Goal: Check status: Check status

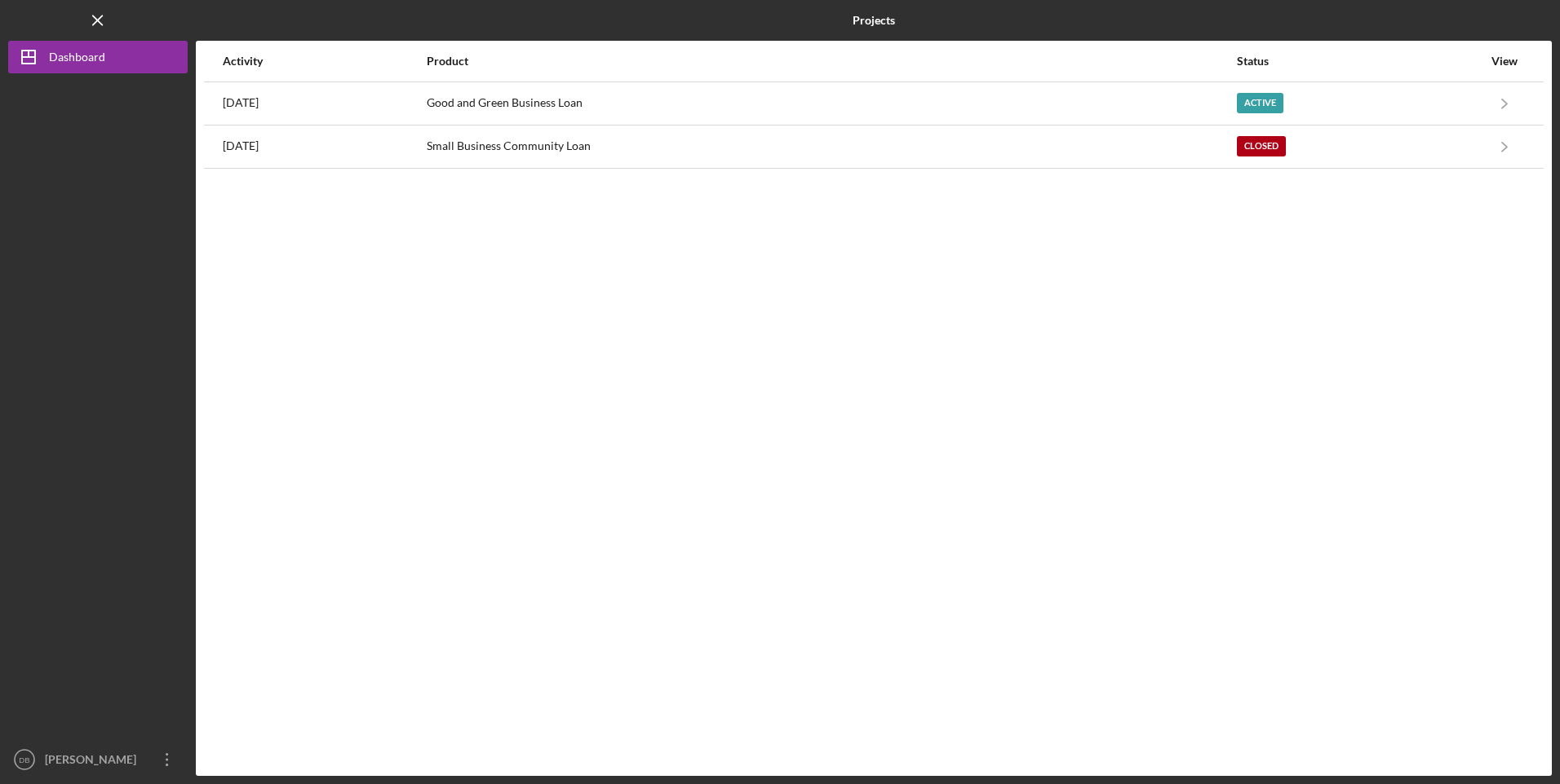
click at [649, 100] on div "Good and Green Business Loan" at bounding box center [830, 104] width 809 height 41
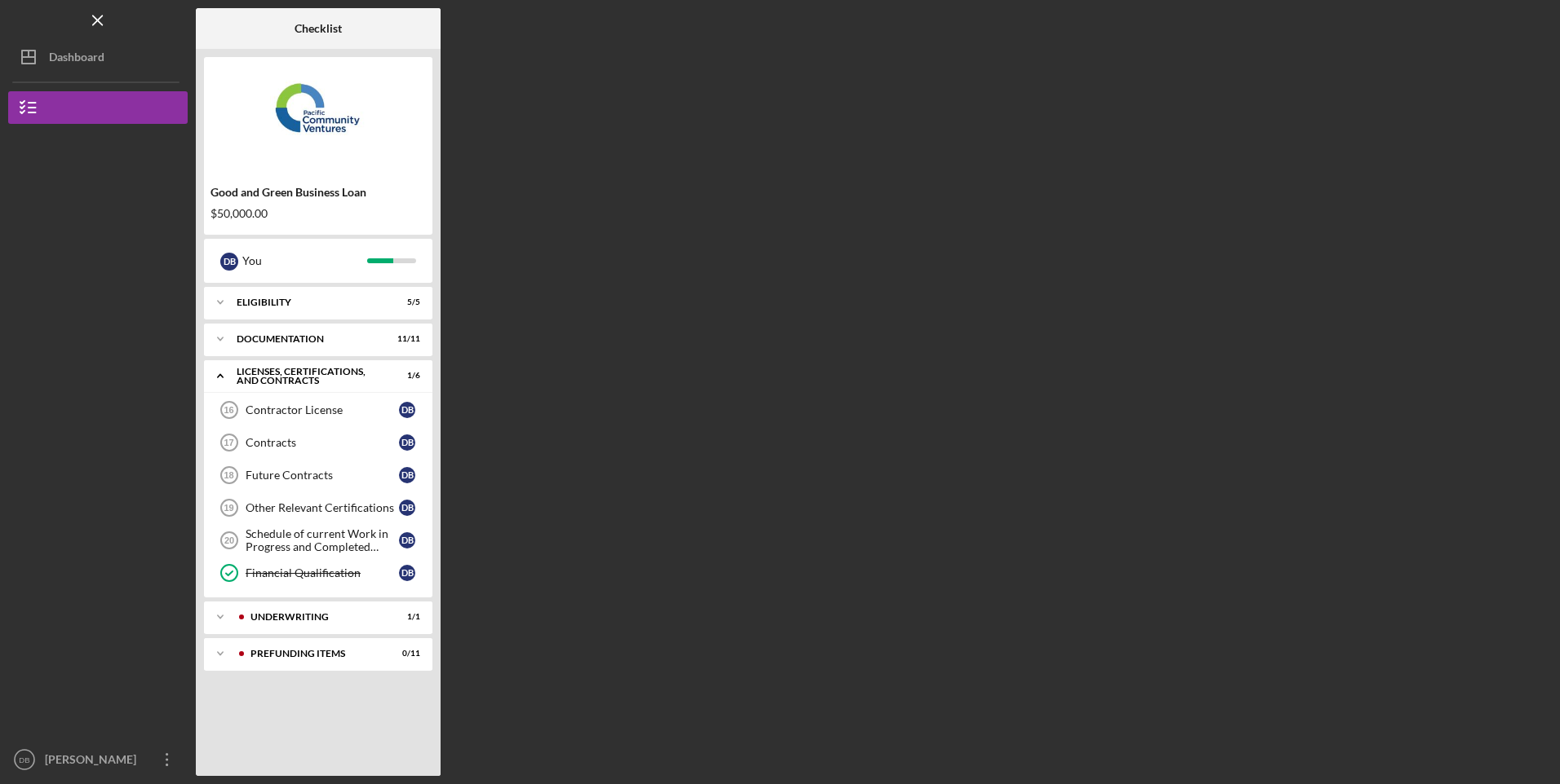
click at [301, 620] on div "Underwriting" at bounding box center [315, 617] width 129 height 10
click at [290, 653] on div "Pending Final Approval" at bounding box center [322, 651] width 153 height 13
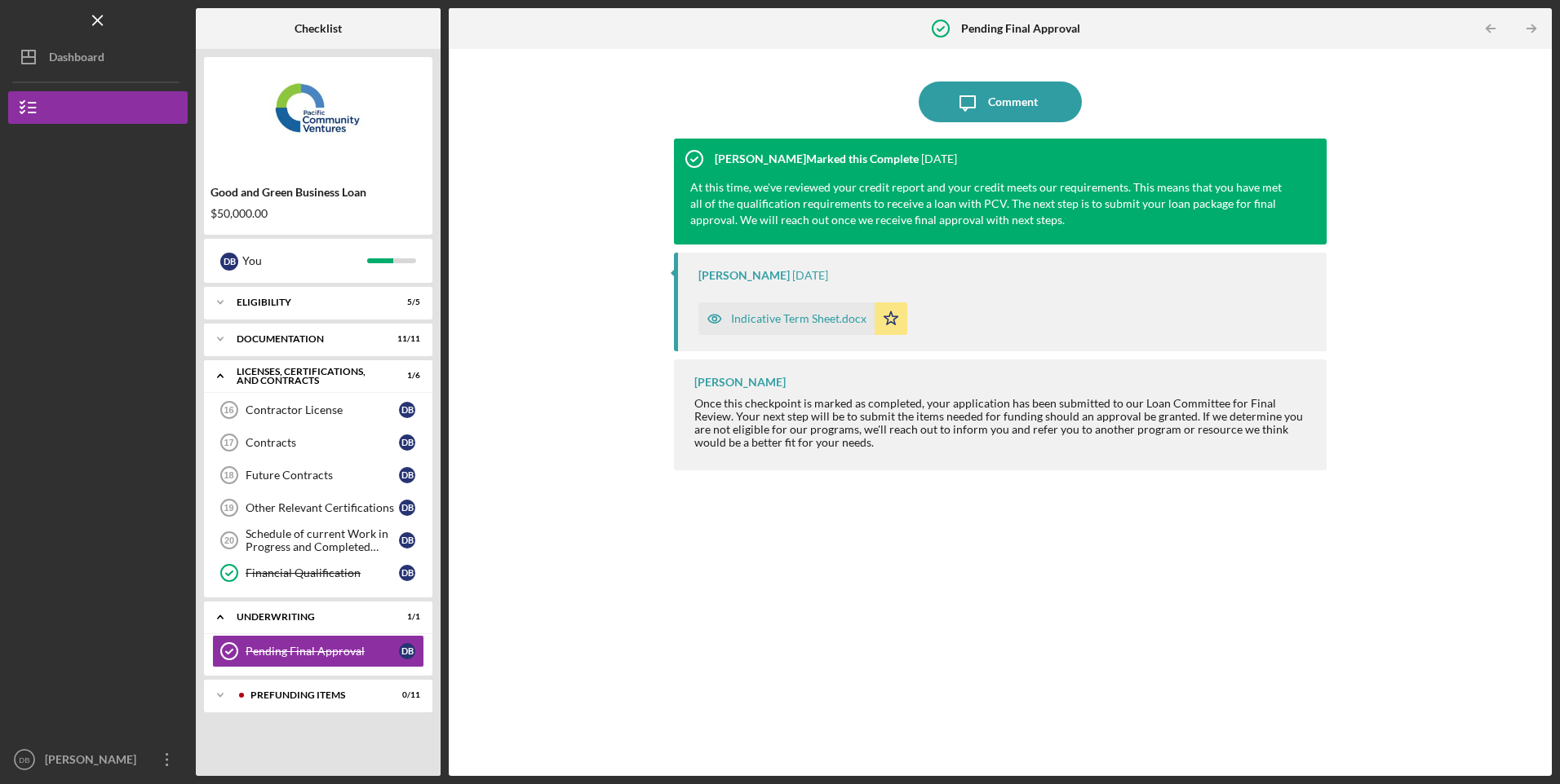
click at [307, 687] on div "Icon/Expander Prefunding Items 0 / 11" at bounding box center [317, 696] width 228 height 33
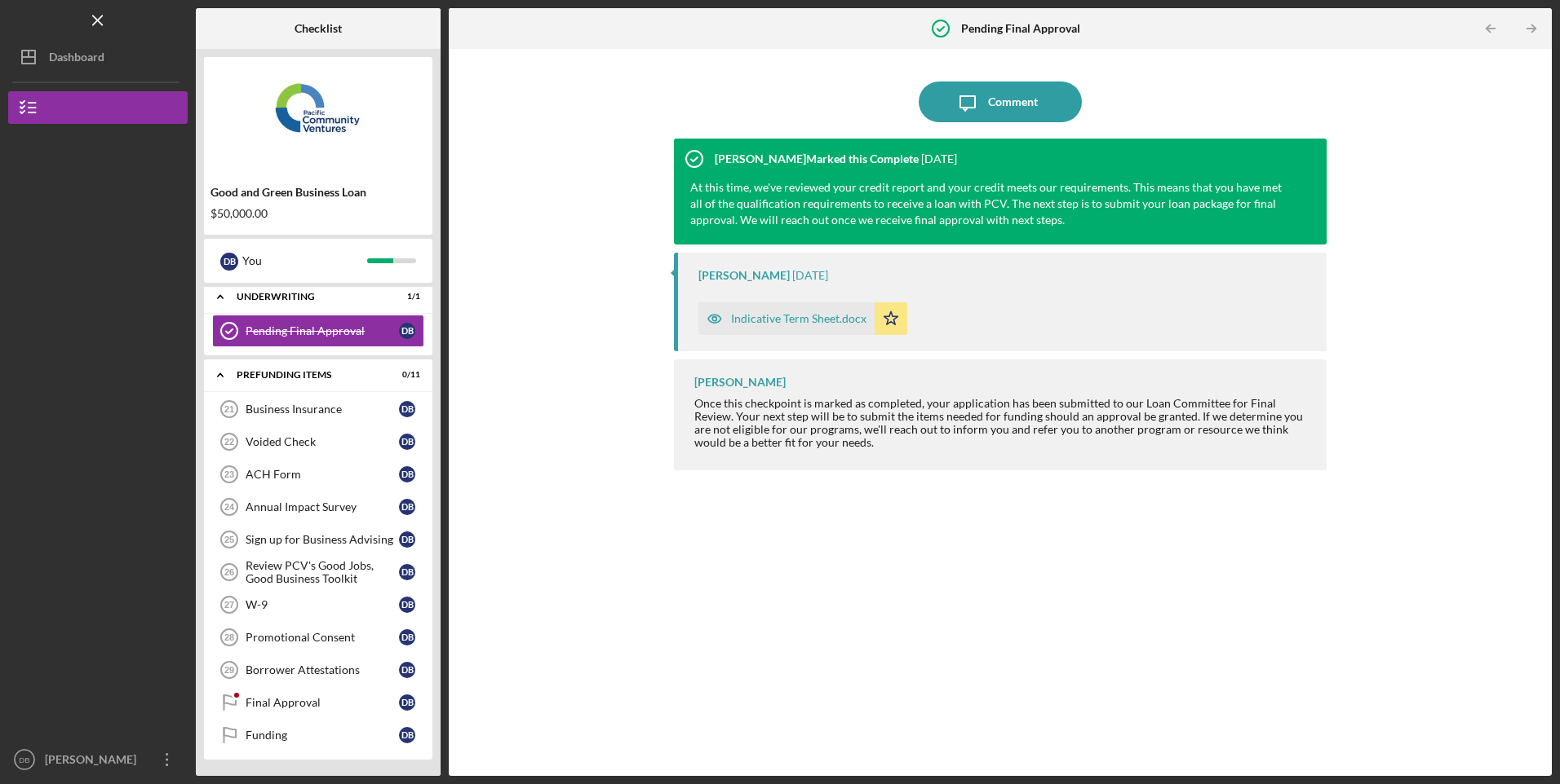
click at [299, 408] on div "Business Insurance" at bounding box center [322, 408] width 153 height 13
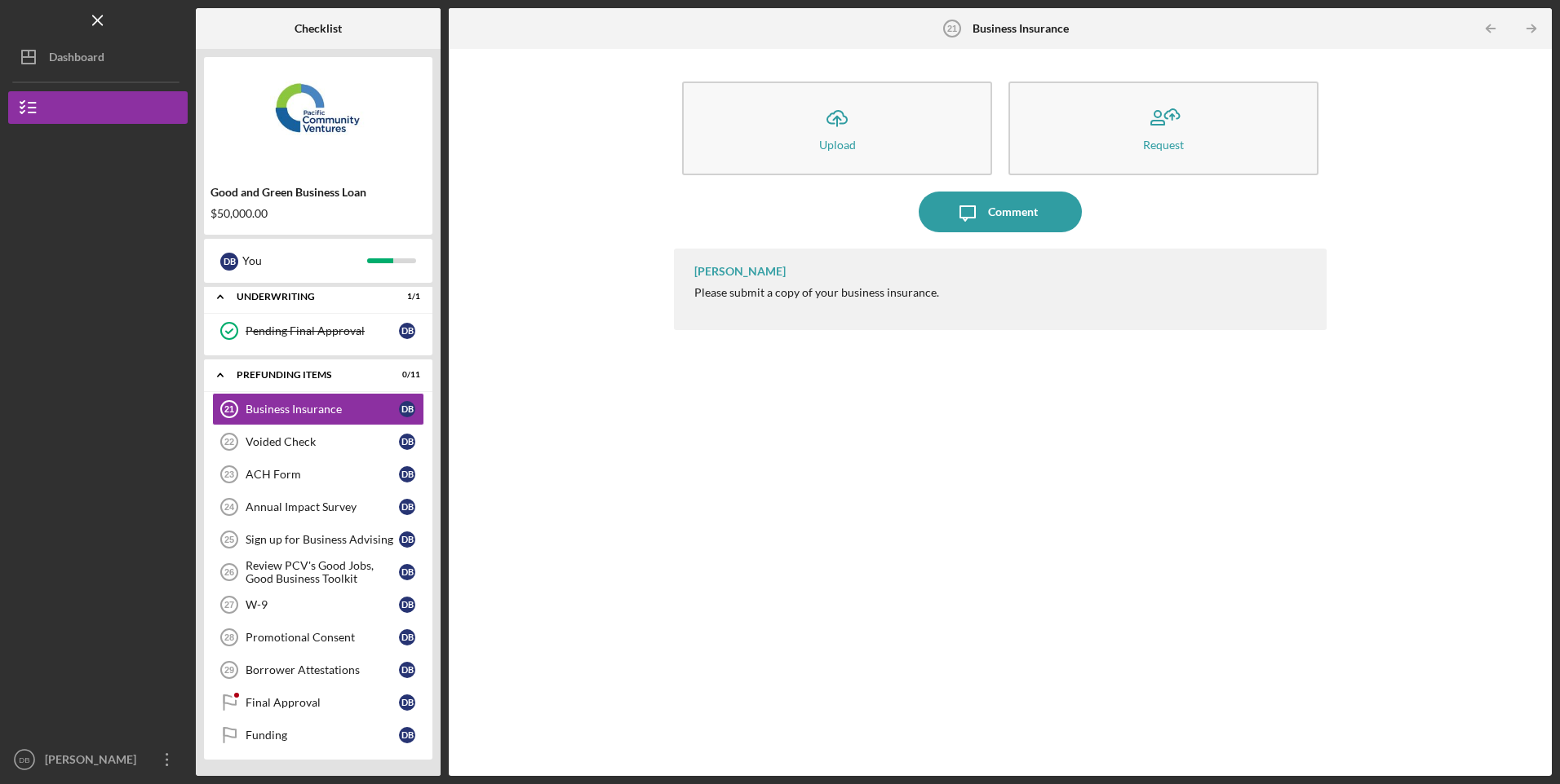
click at [304, 704] on div "Final Approval" at bounding box center [322, 702] width 153 height 13
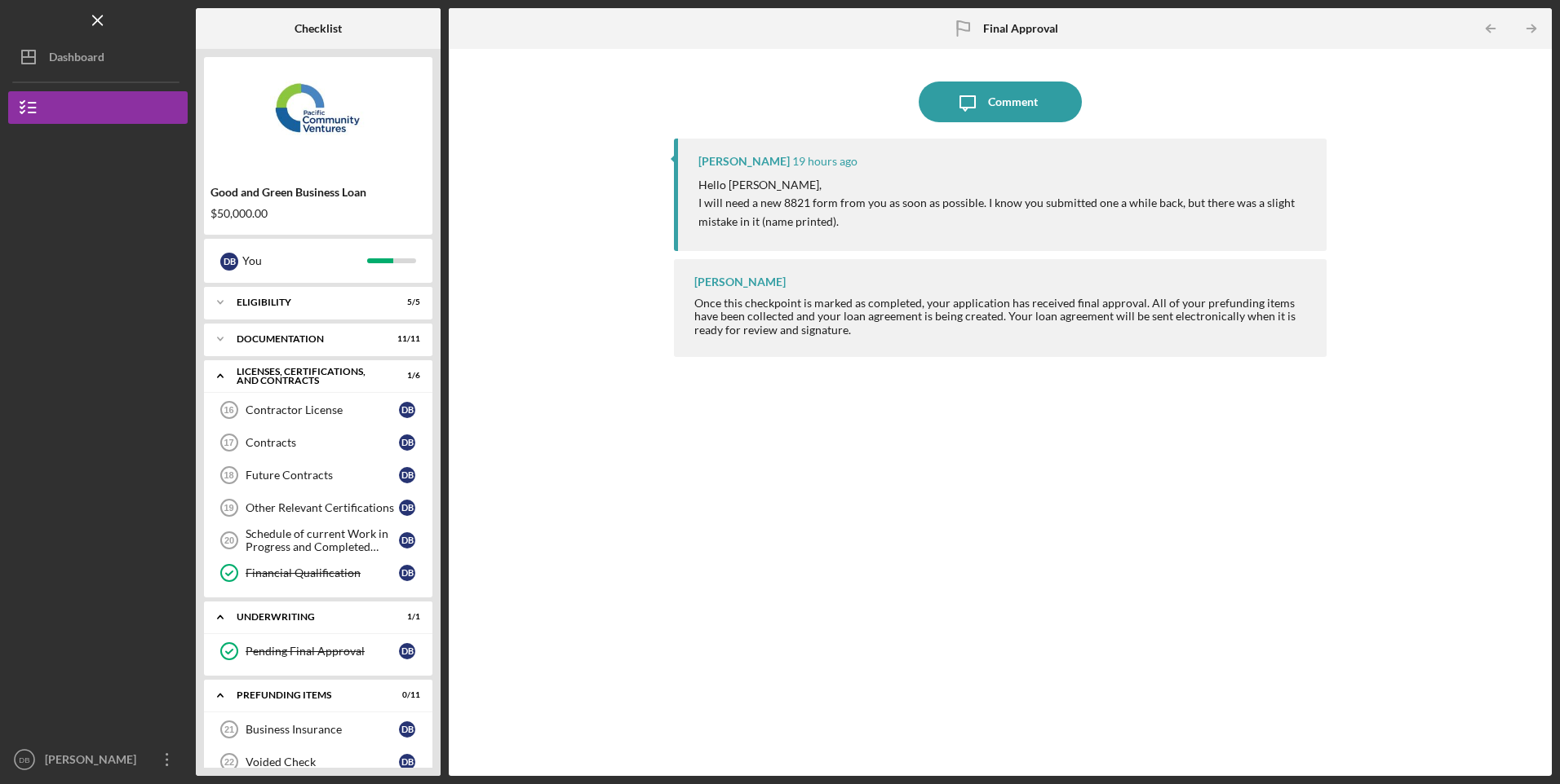
scroll to position [320, 0]
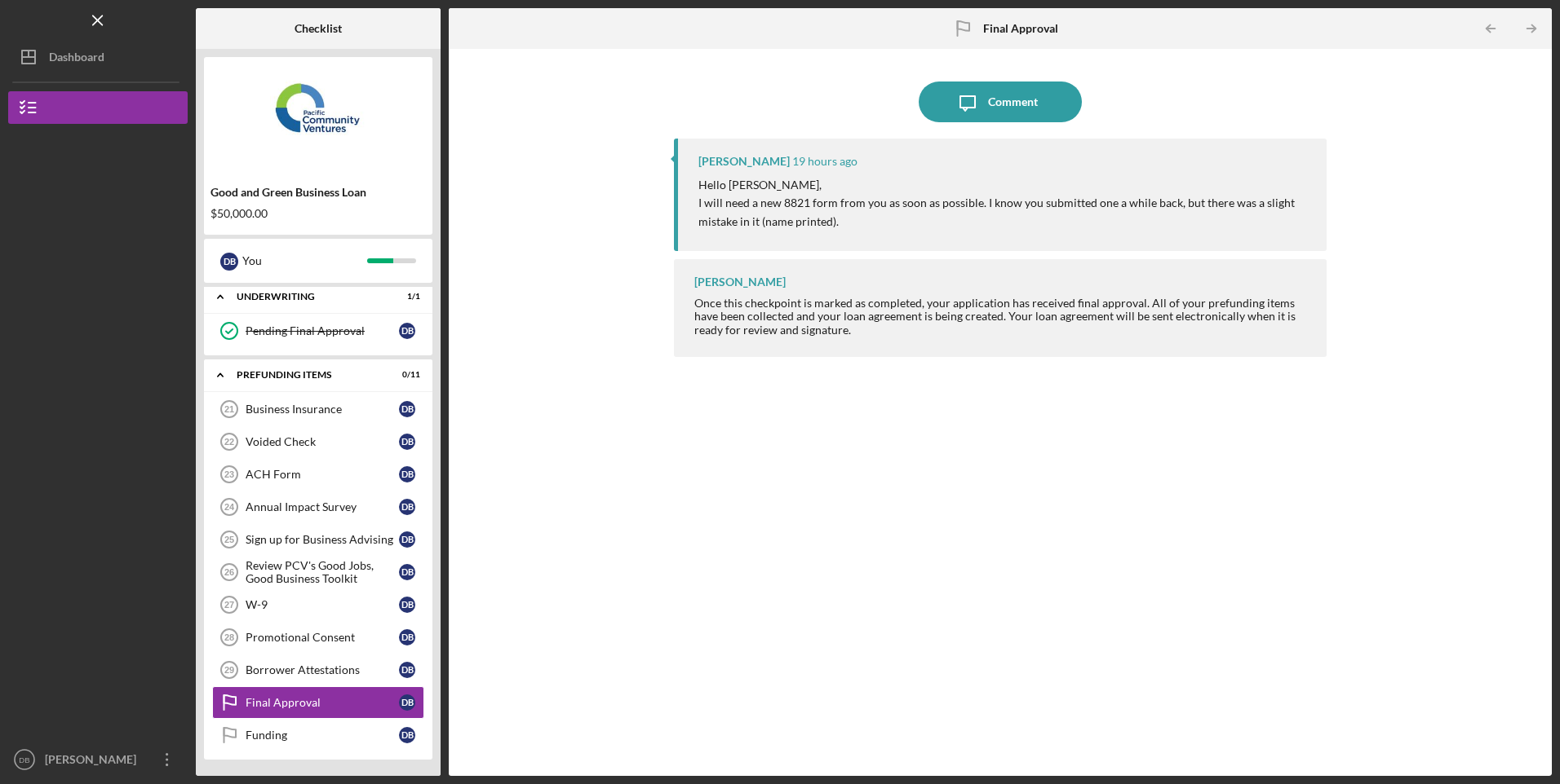
click at [47, 768] on div "[PERSON_NAME]" at bounding box center [93, 762] width 106 height 37
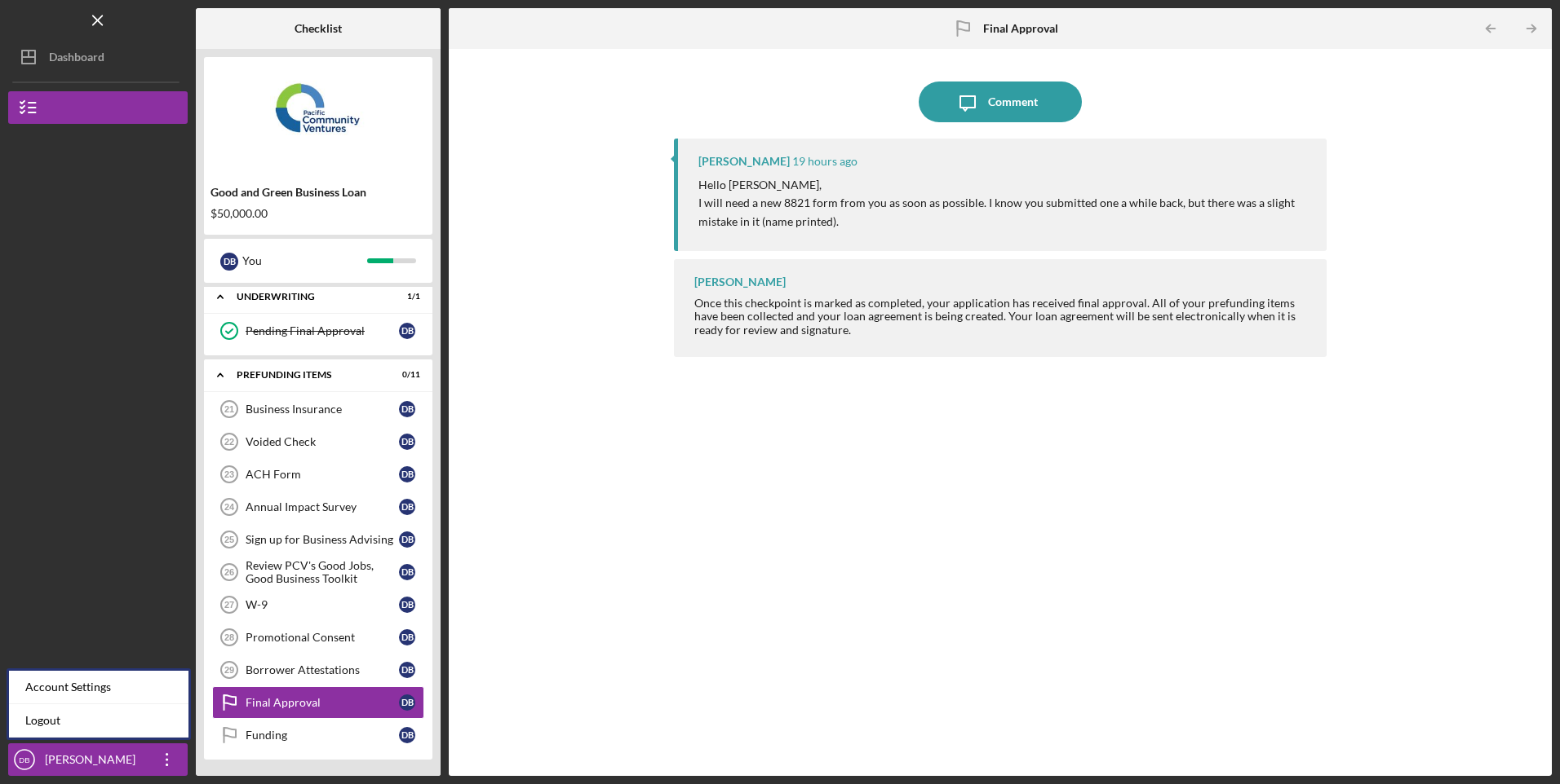
click at [46, 717] on link "Logout" at bounding box center [98, 721] width 180 height 33
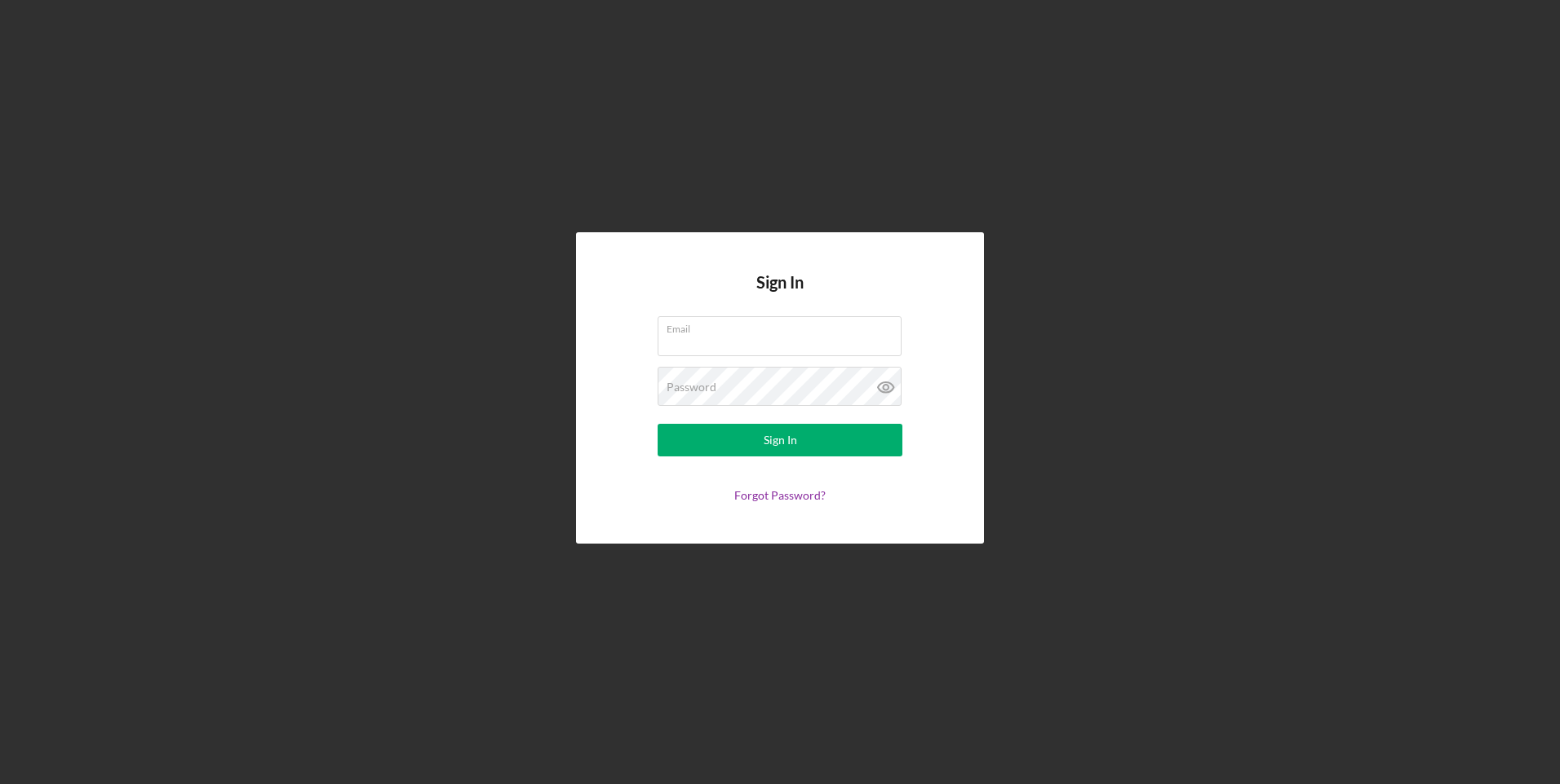
type input "[EMAIL_ADDRESS][DOMAIN_NAME]"
